Goal: Information Seeking & Learning: Learn about a topic

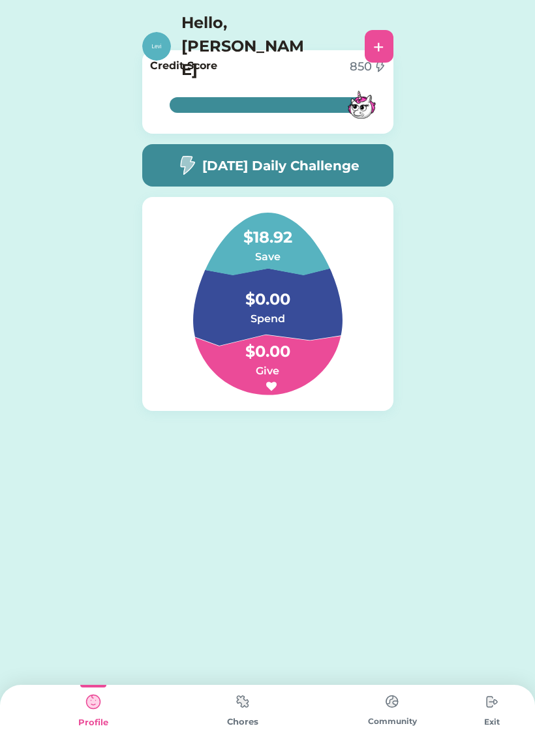
click at [344, 159] on h5 "[DATE] Daily Challenge" at bounding box center [280, 166] width 157 height 20
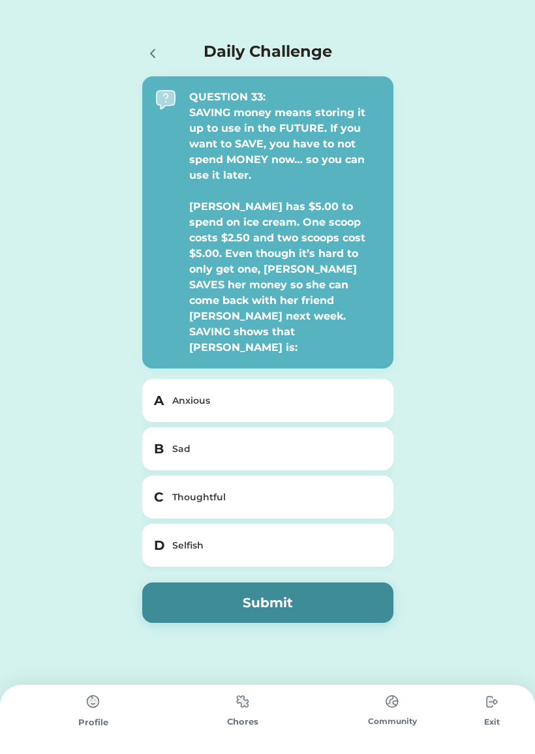
click at [339, 475] on div "C Thoughtful" at bounding box center [267, 496] width 251 height 43
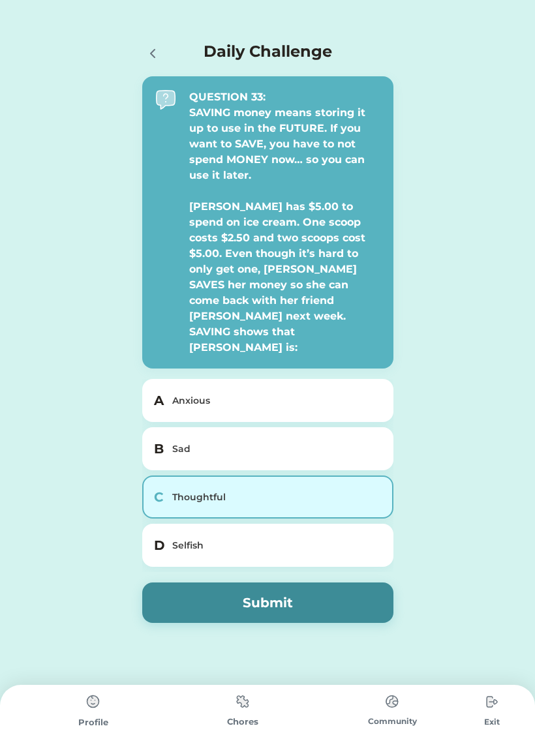
click at [336, 582] on button "Submit" at bounding box center [267, 602] width 251 height 40
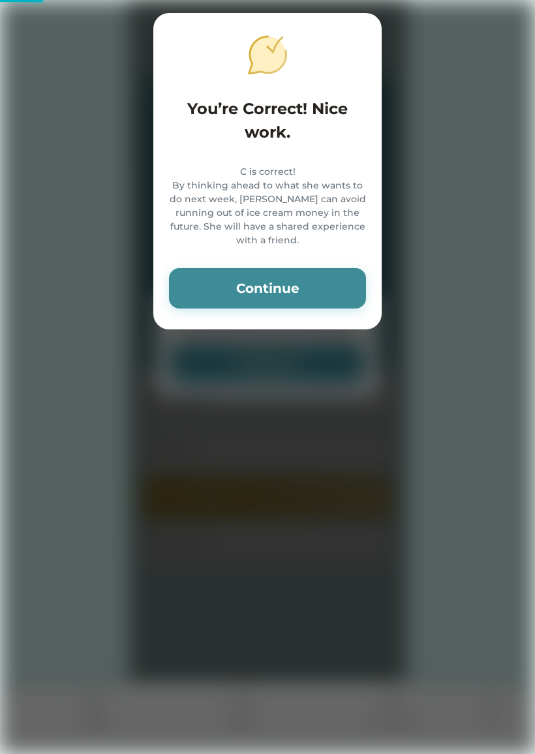
click at [339, 273] on button "Continue" at bounding box center [267, 288] width 197 height 40
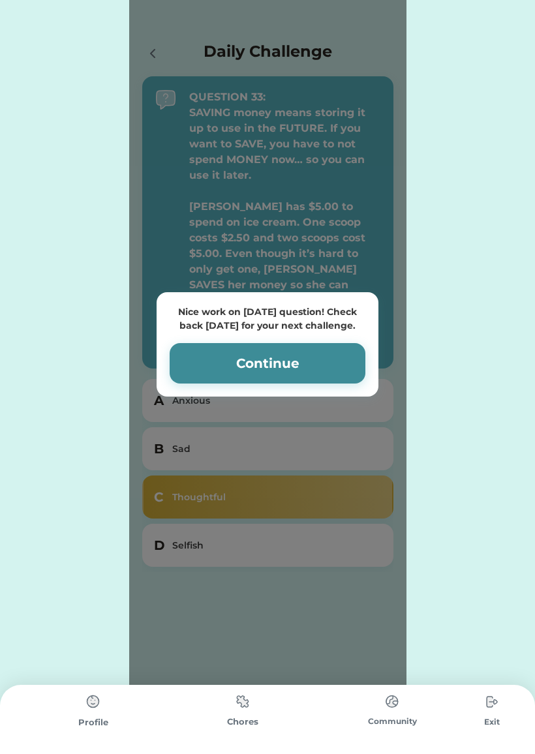
click at [342, 343] on button "Continue" at bounding box center [267, 363] width 196 height 40
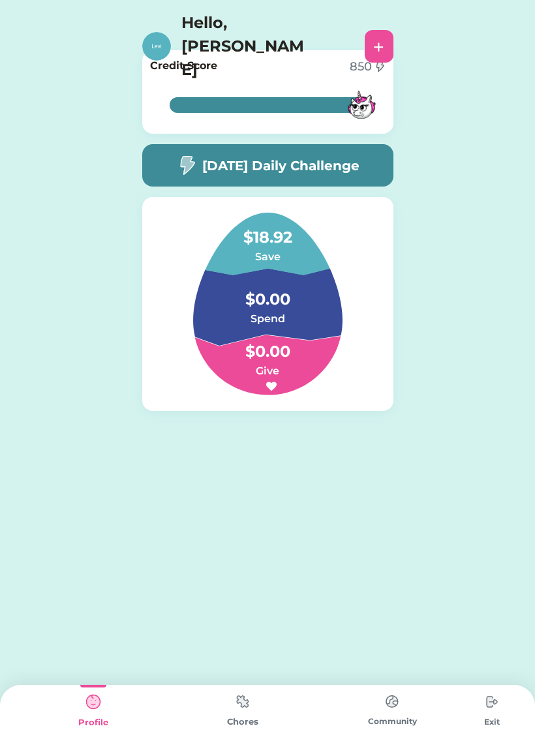
click at [234, 690] on img at bounding box center [242, 700] width 26 height 25
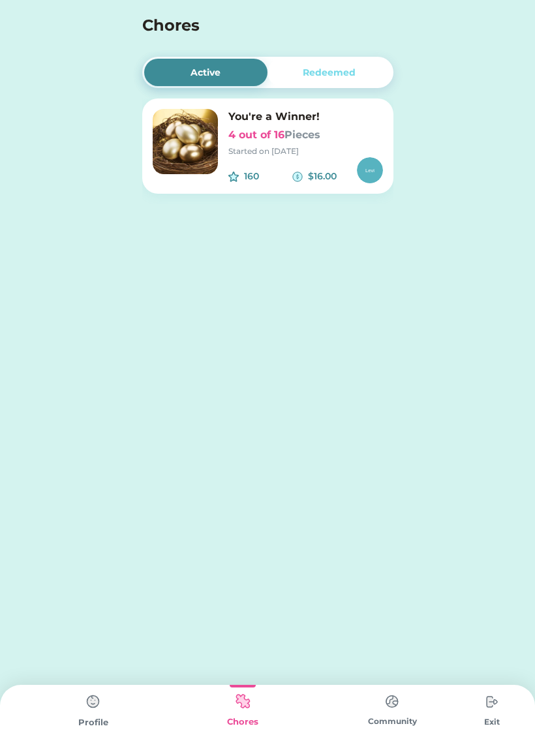
click at [383, 701] on img at bounding box center [392, 700] width 26 height 25
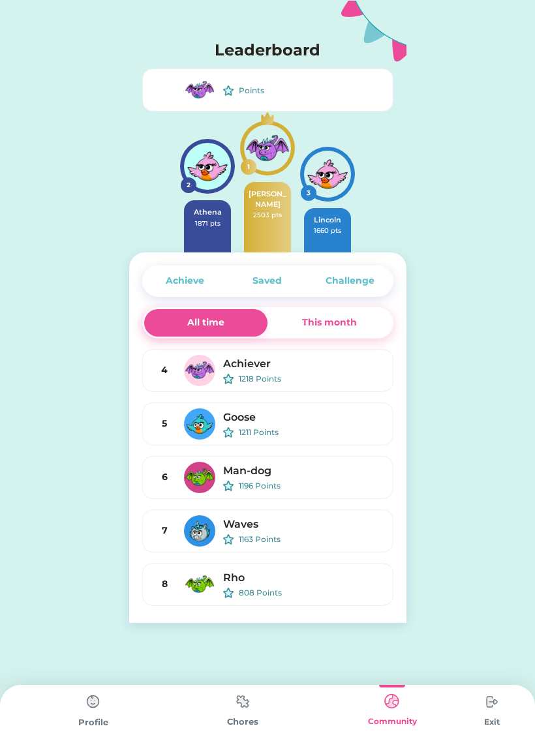
click at [74, 715] on div "Profile" at bounding box center [92, 718] width 149 height 69
